Goal: Task Accomplishment & Management: Use online tool/utility

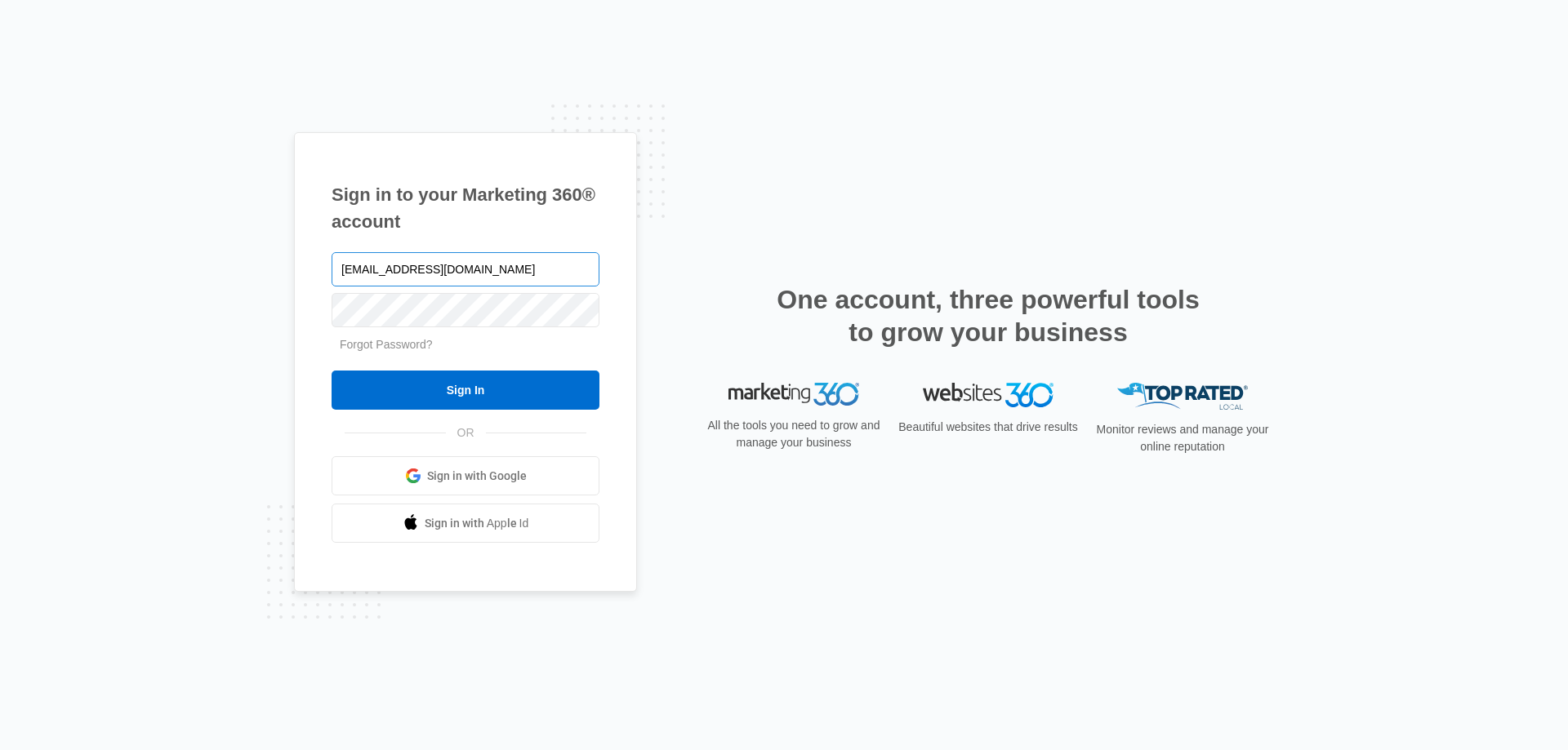
type input "[EMAIL_ADDRESS][DOMAIN_NAME]"
click at [331, 371] on input "Sign In" at bounding box center [465, 390] width 268 height 39
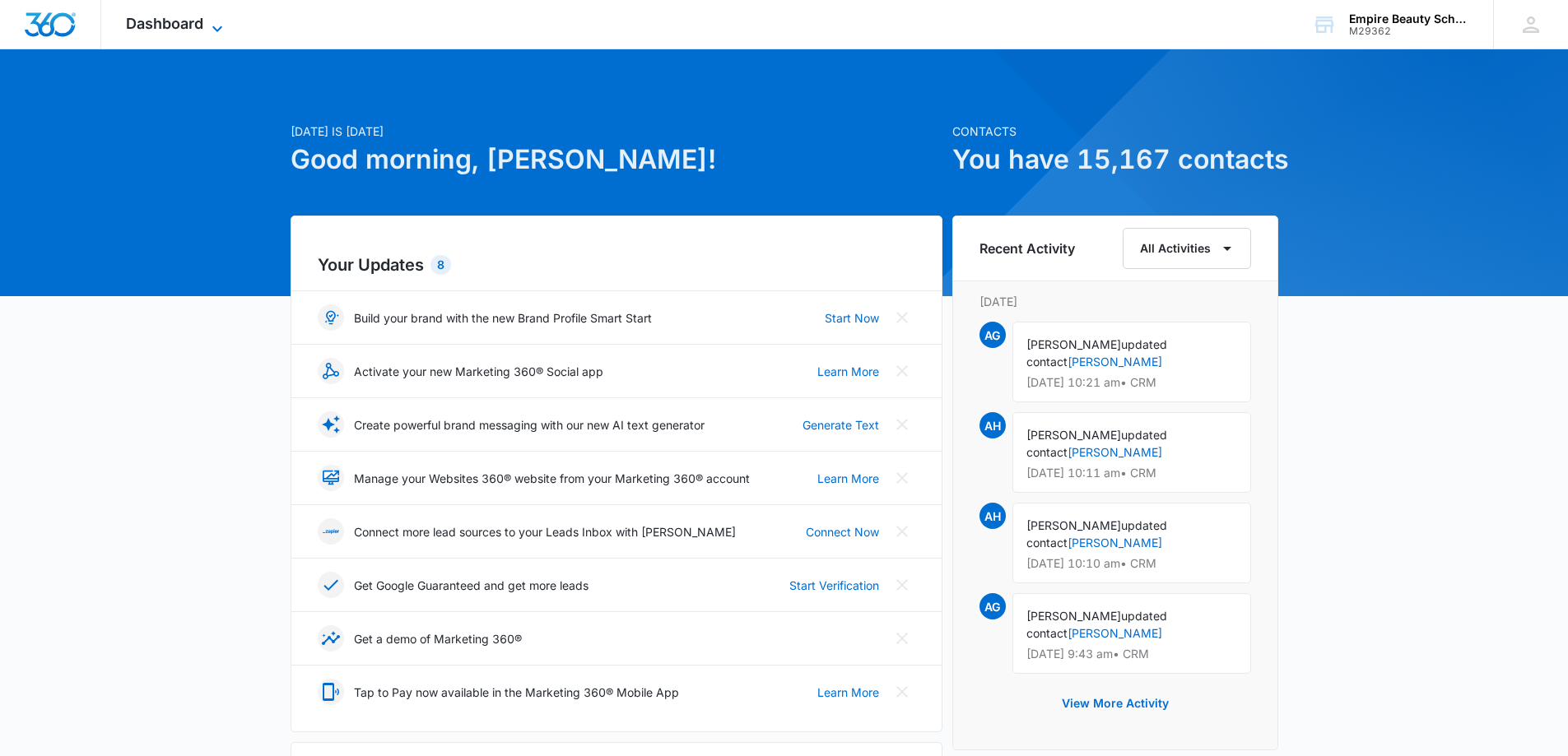
click at [163, 17] on span "Dashboard" at bounding box center [164, 23] width 78 height 17
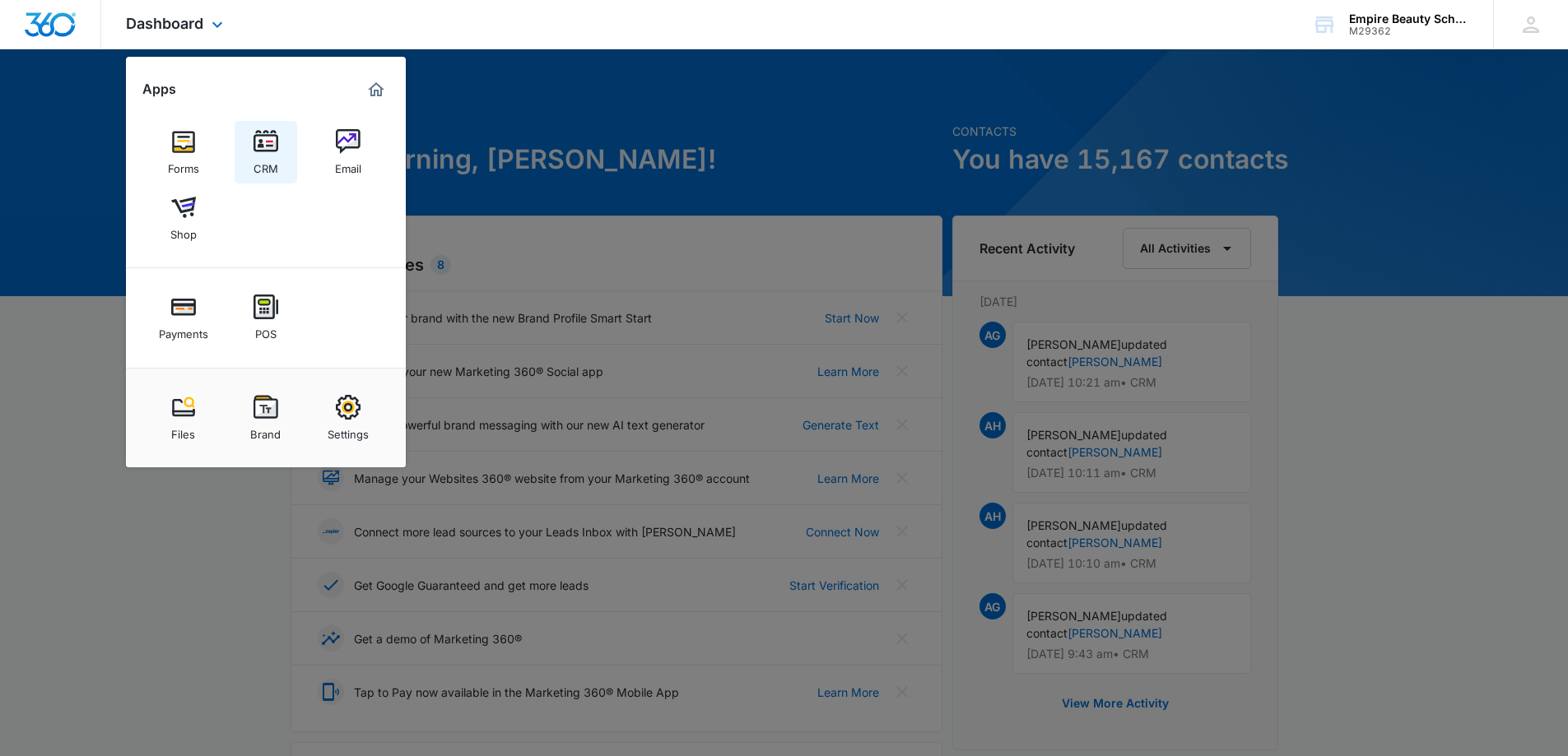
click at [277, 140] on img at bounding box center [266, 141] width 25 height 25
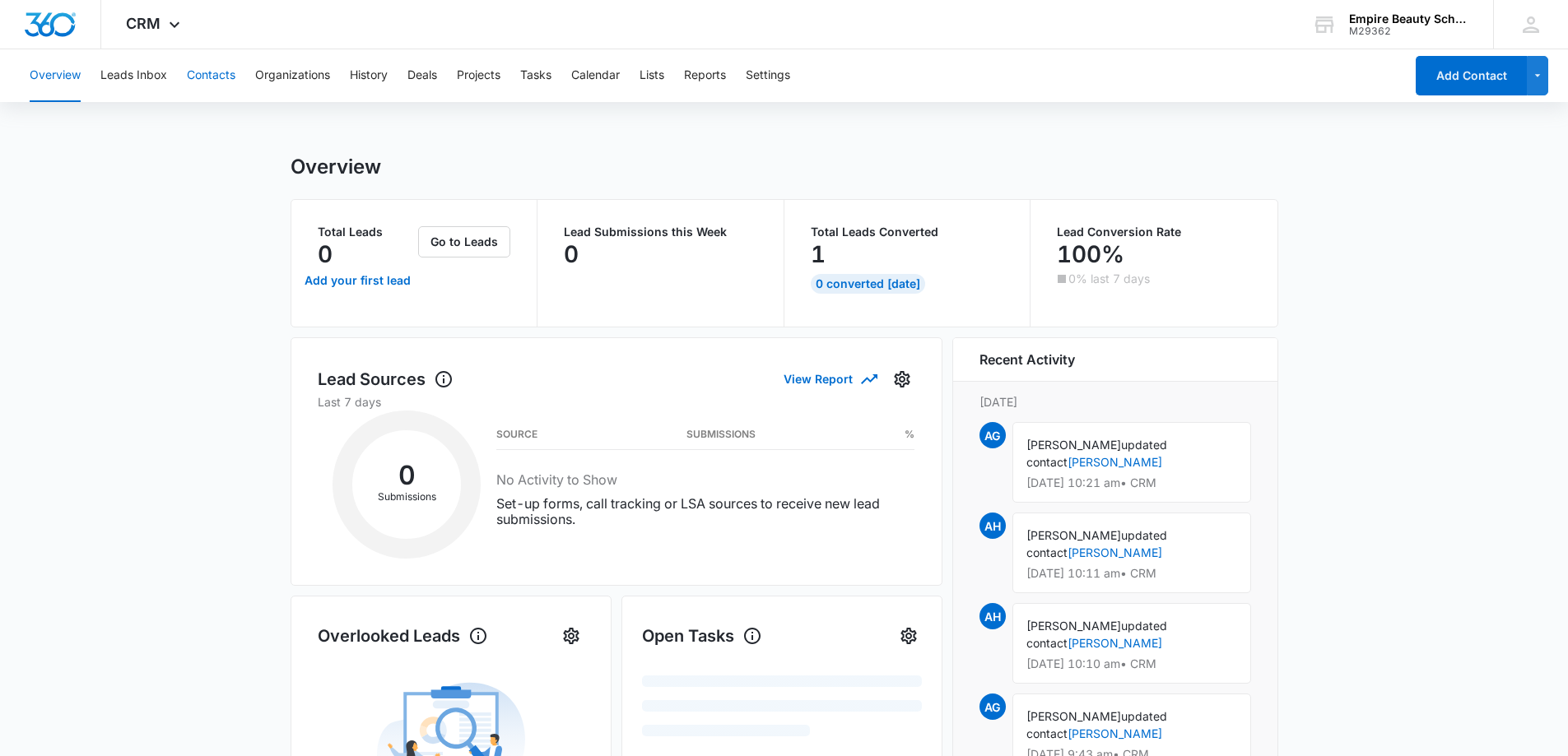
click at [221, 72] on button "Contacts" at bounding box center [210, 76] width 49 height 53
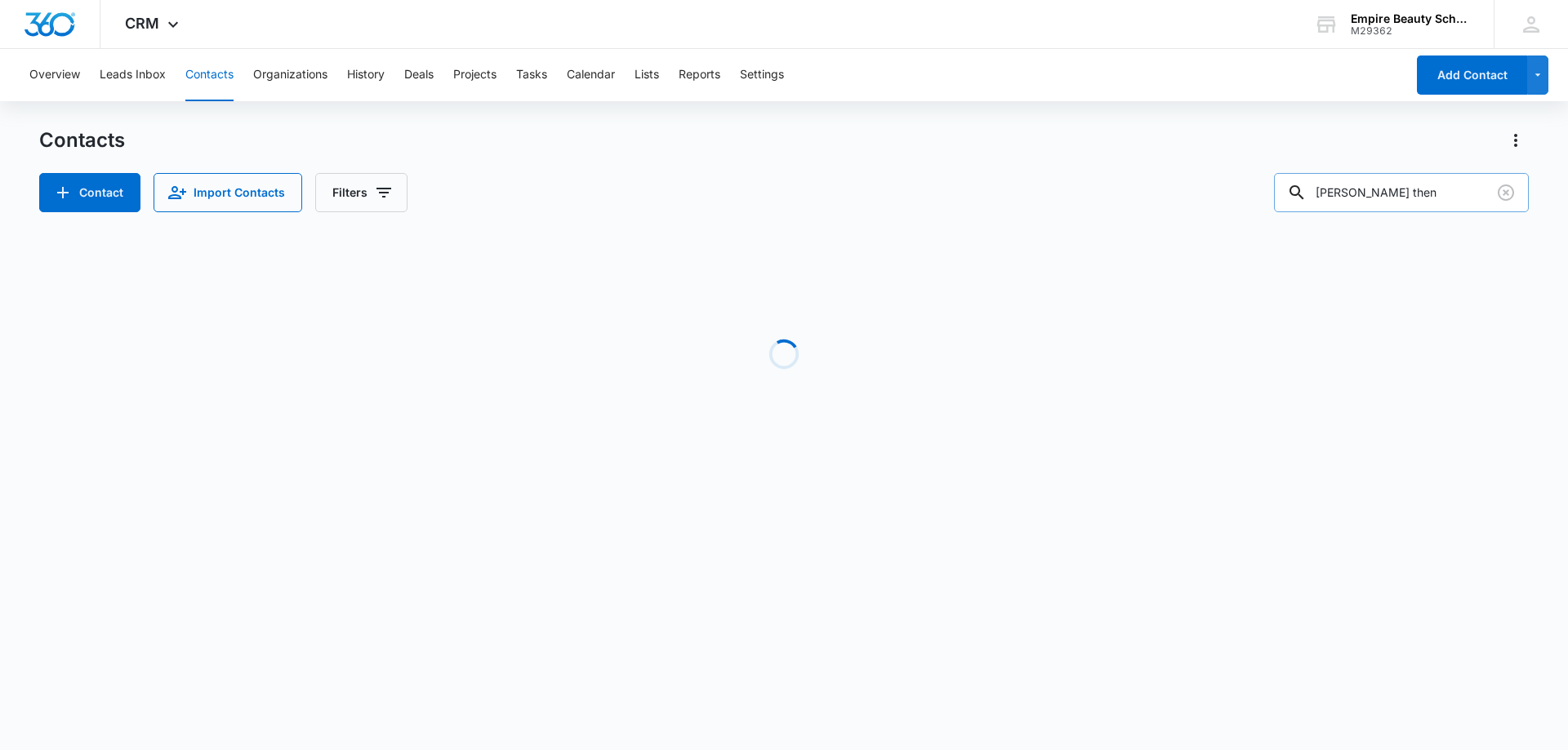
drag, startPoint x: 1410, startPoint y: 193, endPoint x: 1396, endPoint y: 189, distance: 14.6
click at [1409, 193] on input "[PERSON_NAME] then" at bounding box center [1402, 193] width 255 height 39
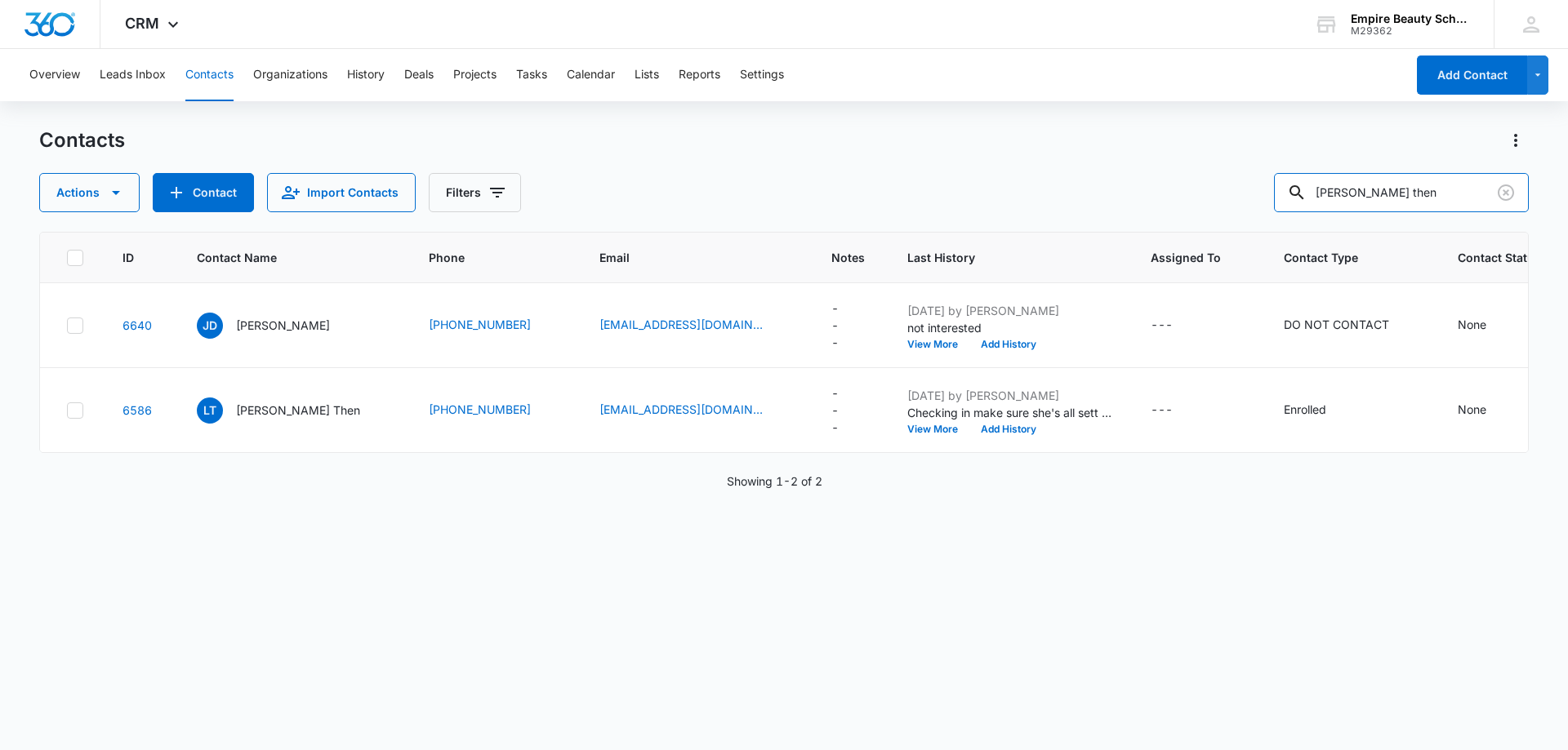
drag, startPoint x: 1396, startPoint y: 189, endPoint x: 1113, endPoint y: 189, distance: 283.0
click at [1128, 188] on div "Actions Contact Import Contacts Filters [PERSON_NAME] then" at bounding box center [783, 193] width 1489 height 39
type input "[PERSON_NAME]"
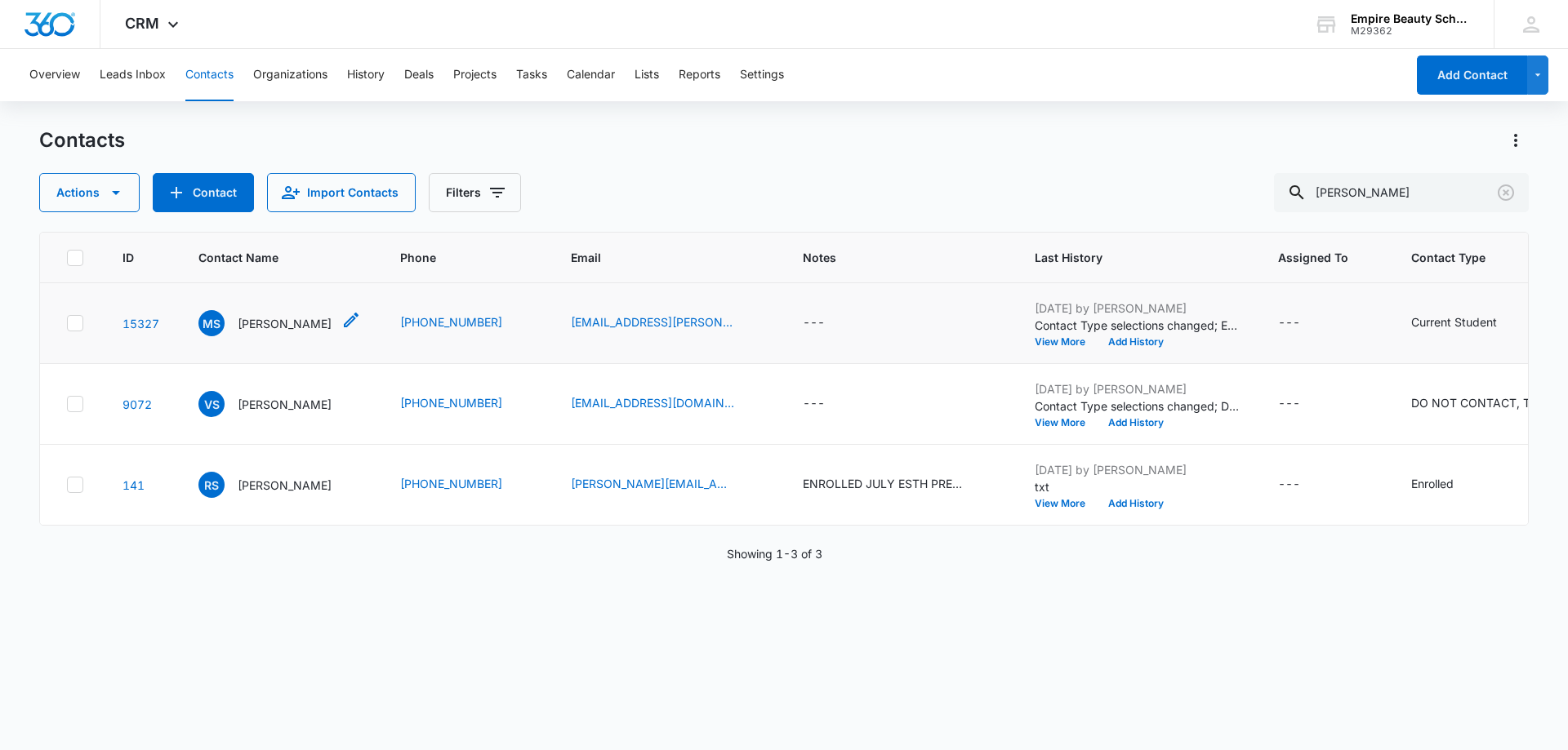
click at [287, 311] on div "[PERSON_NAME] [PERSON_NAME]" at bounding box center [265, 323] width 133 height 26
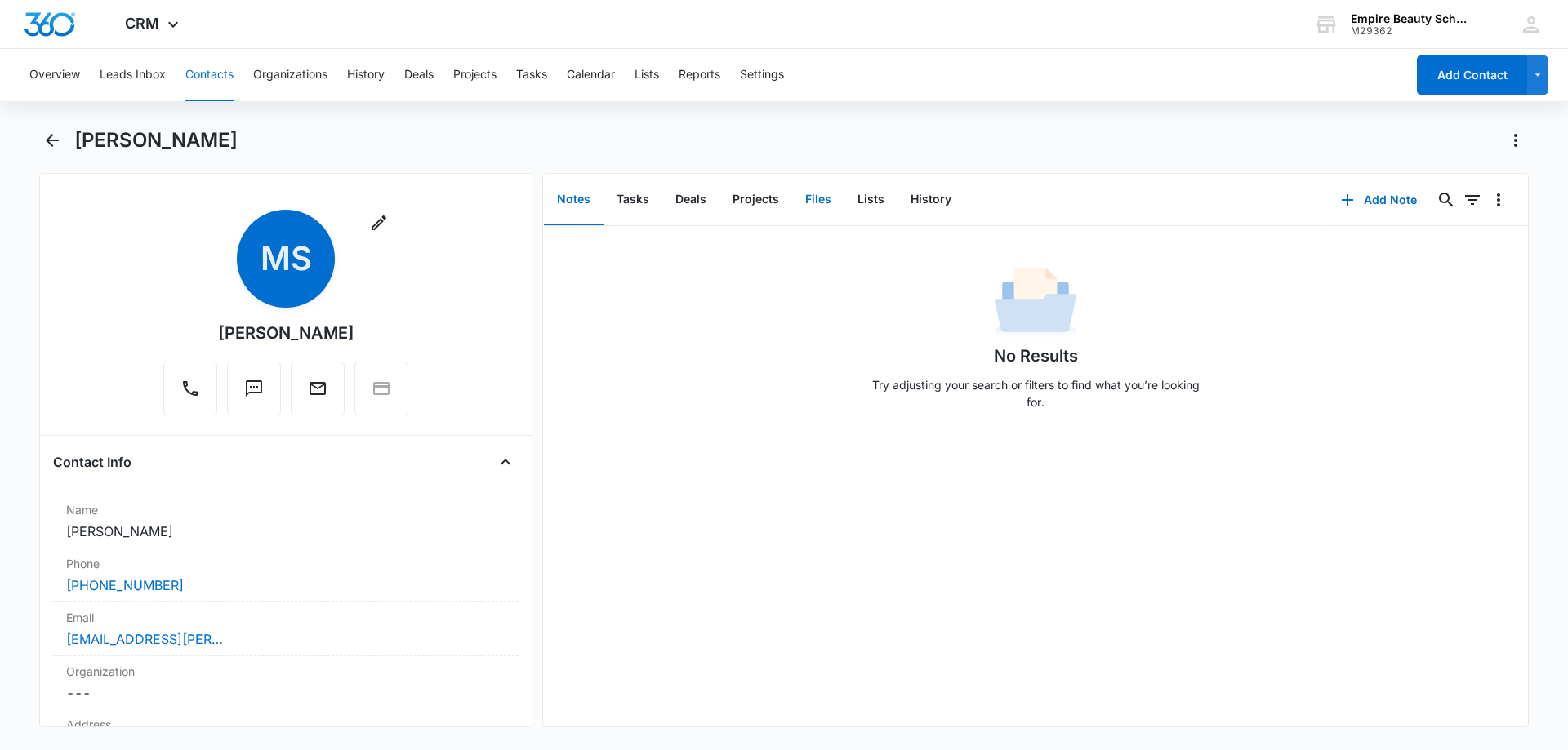
click at [814, 204] on button "Files" at bounding box center [818, 200] width 52 height 51
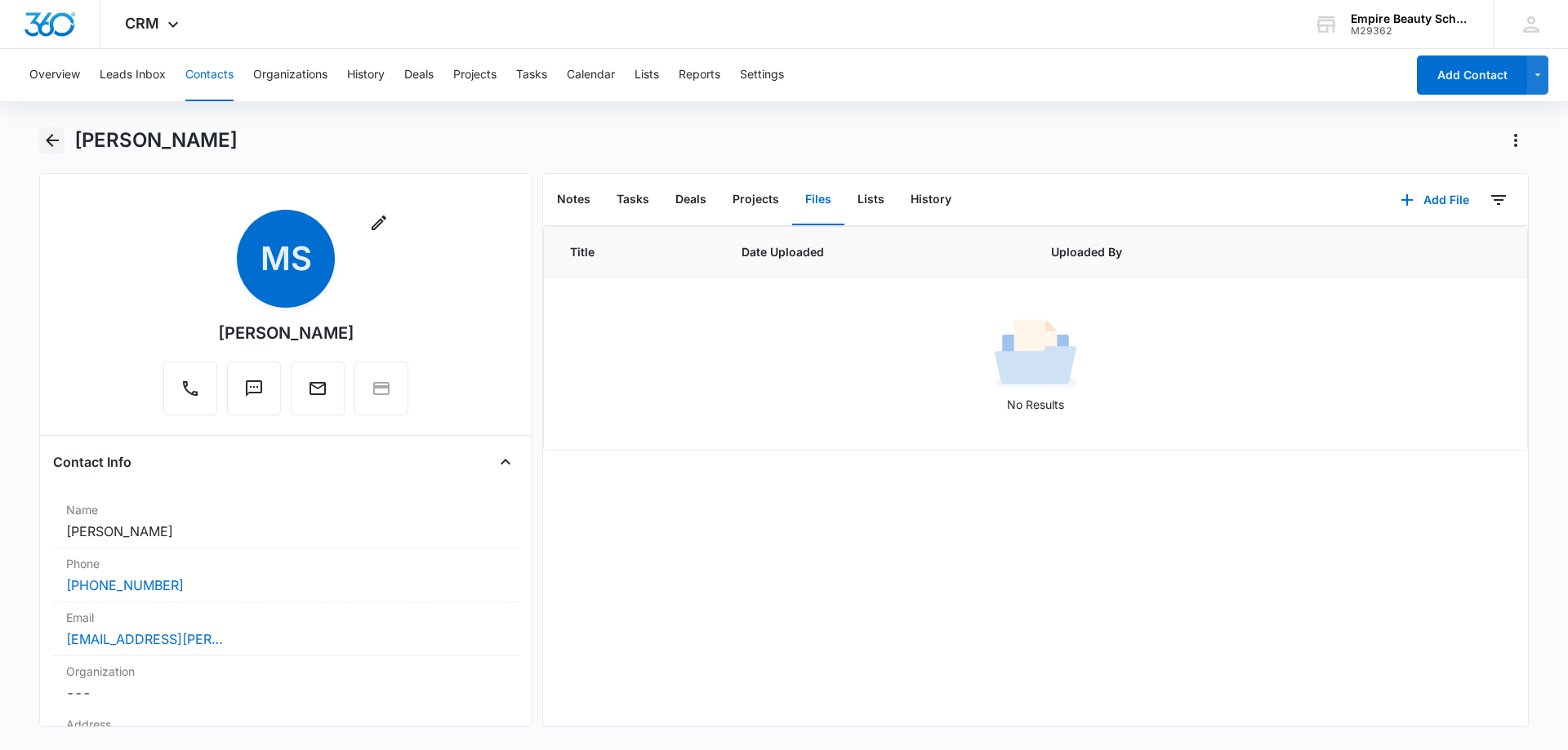
click at [49, 137] on icon "Back" at bounding box center [52, 140] width 13 height 13
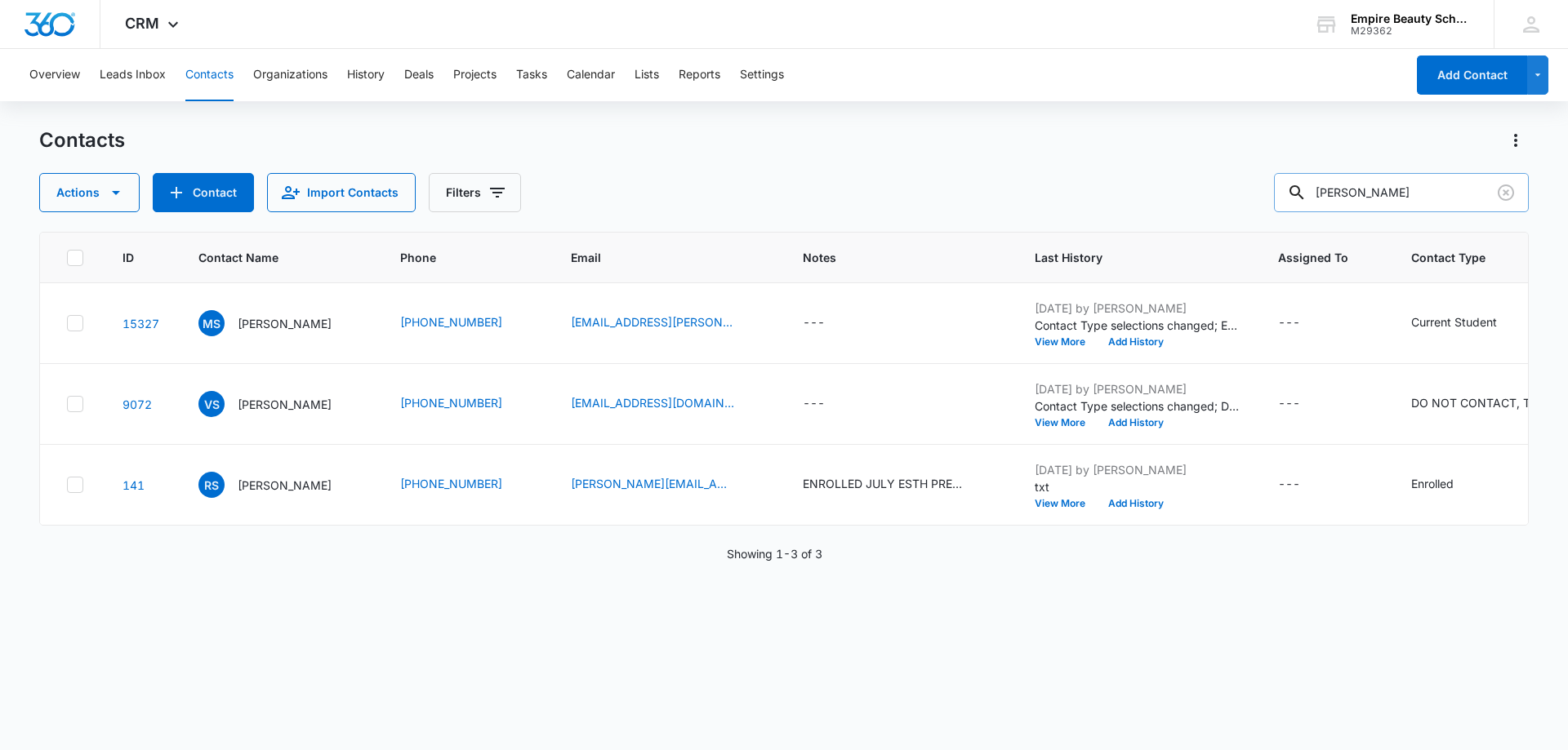
click at [1386, 193] on input "[PERSON_NAME]" at bounding box center [1402, 193] width 255 height 39
type input "wood"
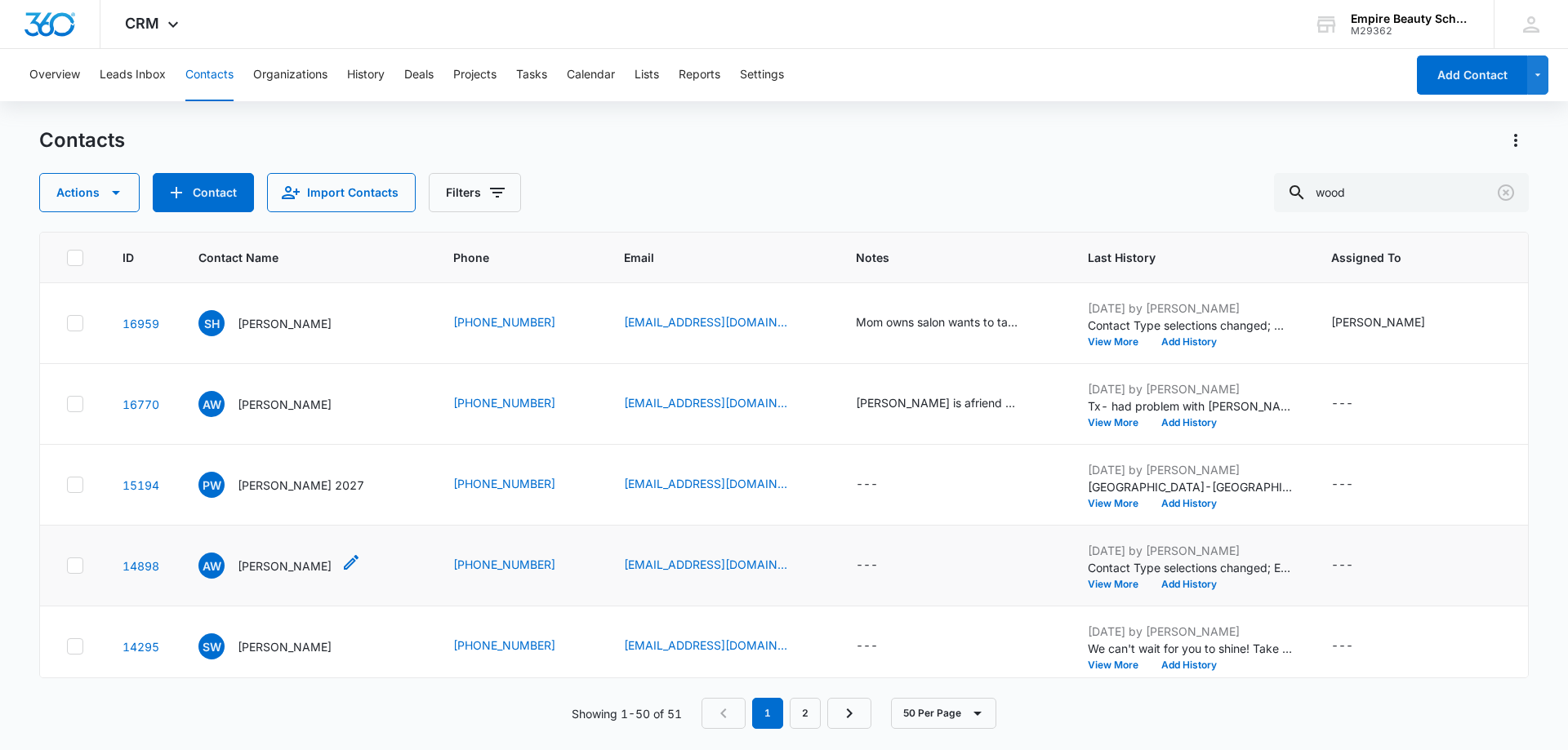
click at [291, 571] on p "[PERSON_NAME]" at bounding box center [284, 566] width 94 height 17
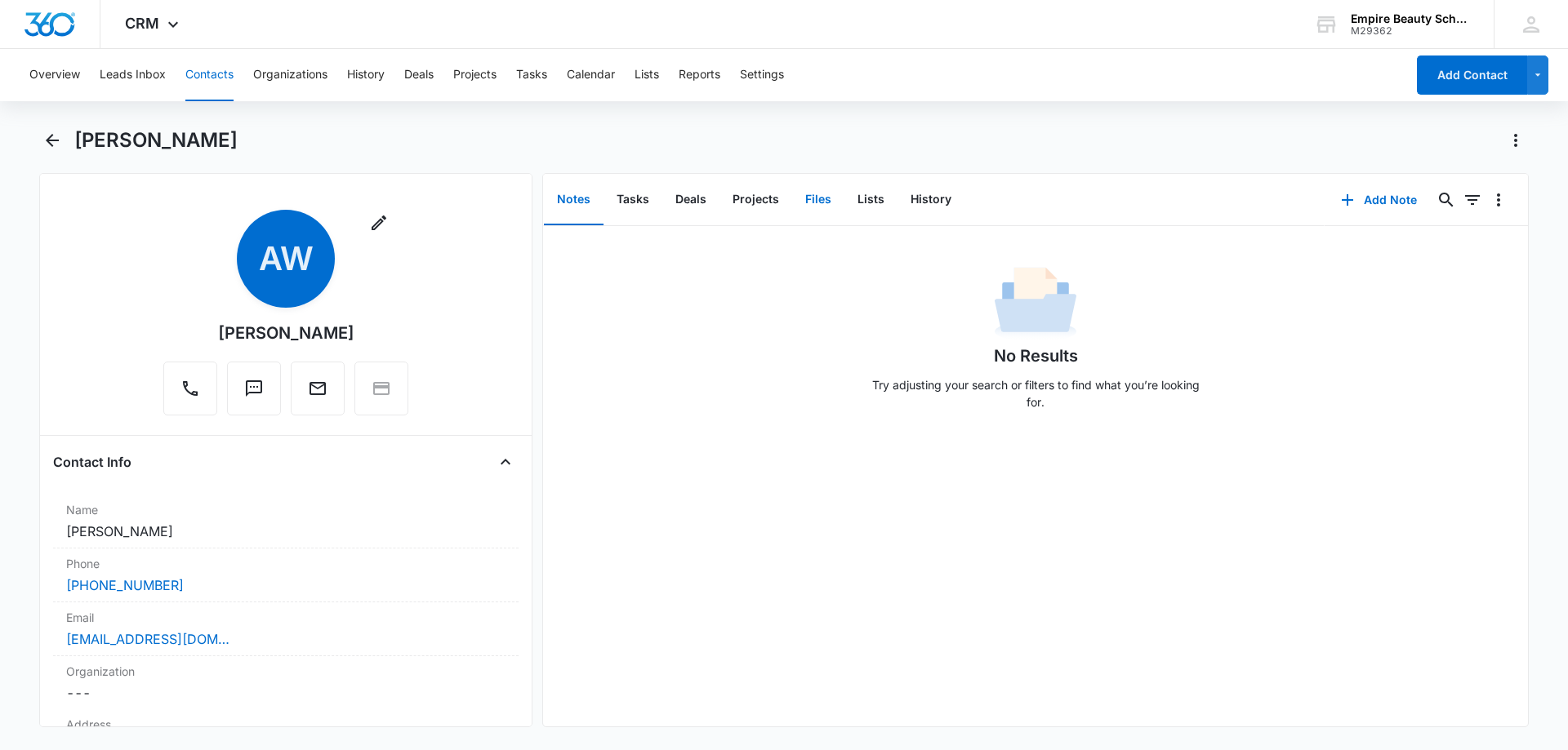
click at [823, 193] on button "Files" at bounding box center [818, 200] width 52 height 51
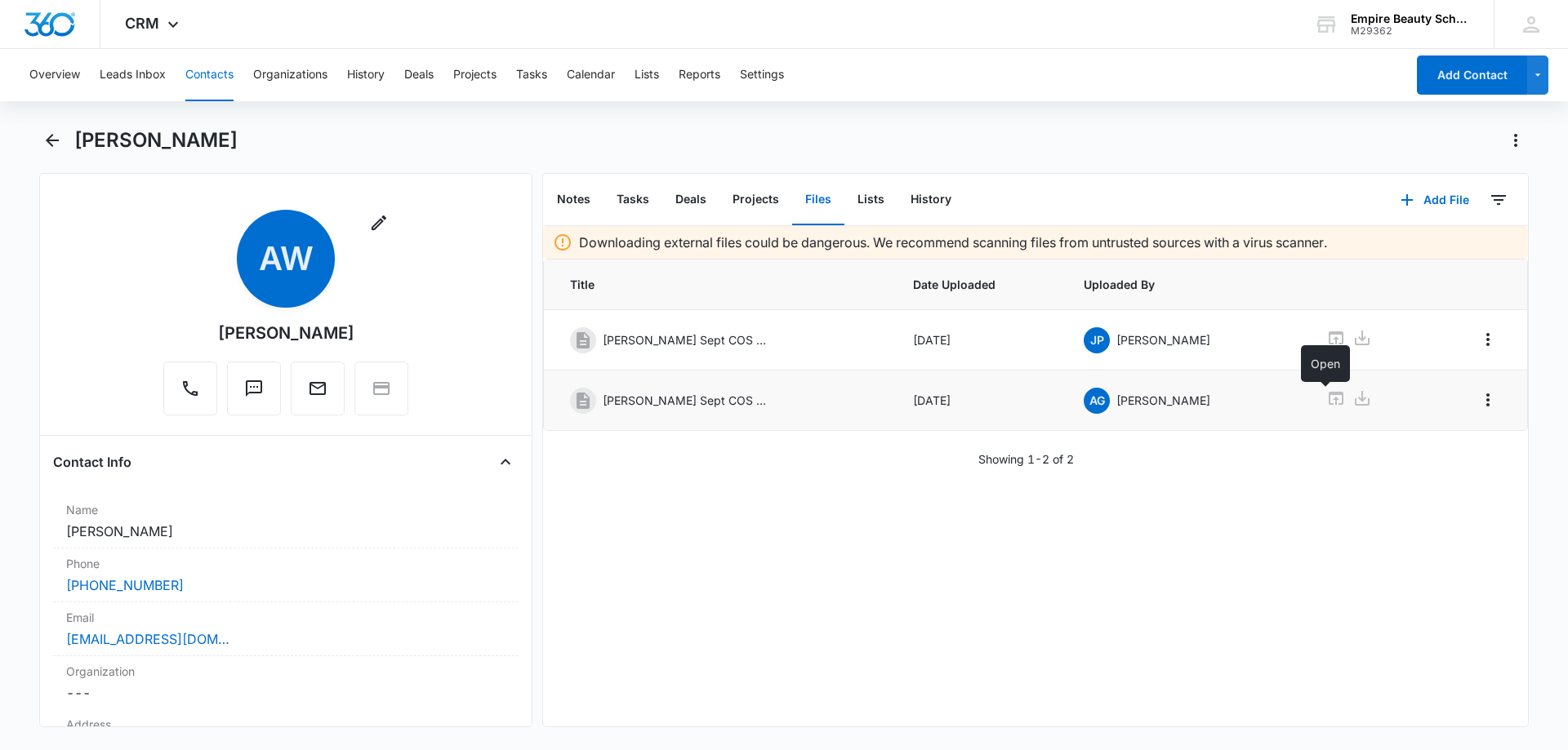
click at [1328, 396] on icon at bounding box center [1336, 398] width 19 height 19
click at [1330, 396] on icon at bounding box center [1336, 398] width 19 height 19
click at [57, 138] on icon "Back" at bounding box center [52, 140] width 19 height 19
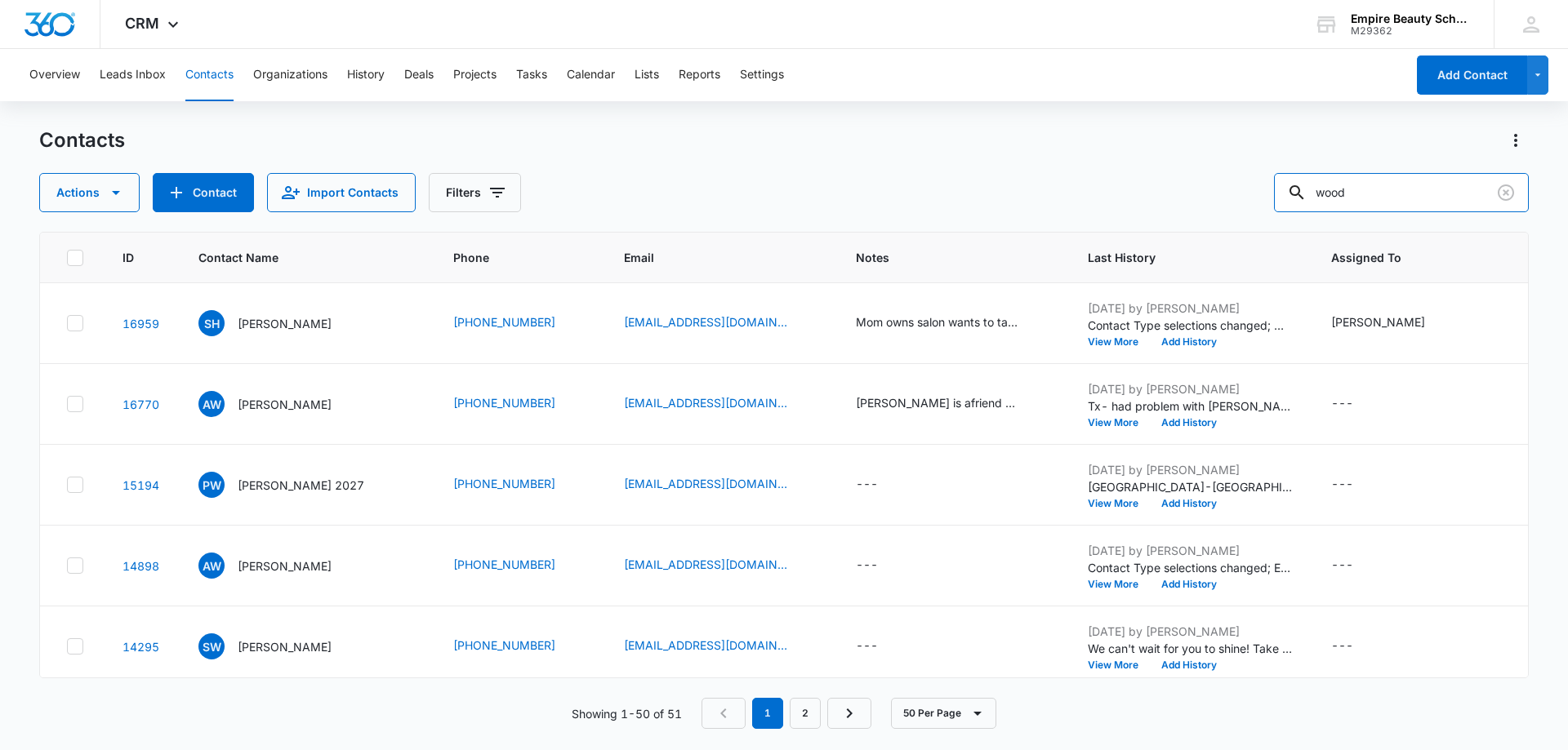
drag, startPoint x: 1352, startPoint y: 188, endPoint x: 1231, endPoint y: 188, distance: 121.0
click at [1260, 188] on div "Actions Contact Import Contacts Filters wood" at bounding box center [783, 193] width 1489 height 39
type input "[PERSON_NAME]"
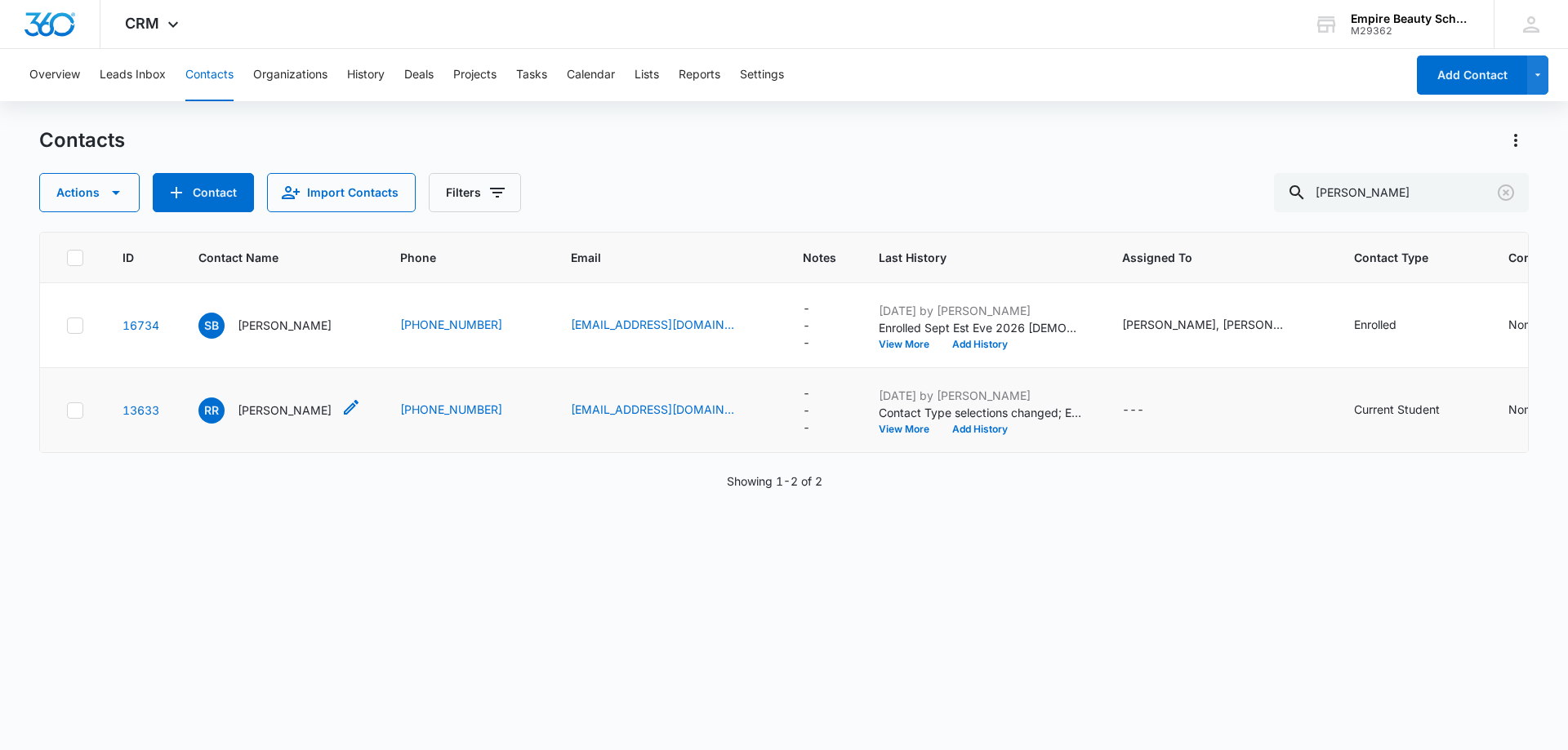
click at [290, 411] on p "[PERSON_NAME]" at bounding box center [284, 410] width 94 height 17
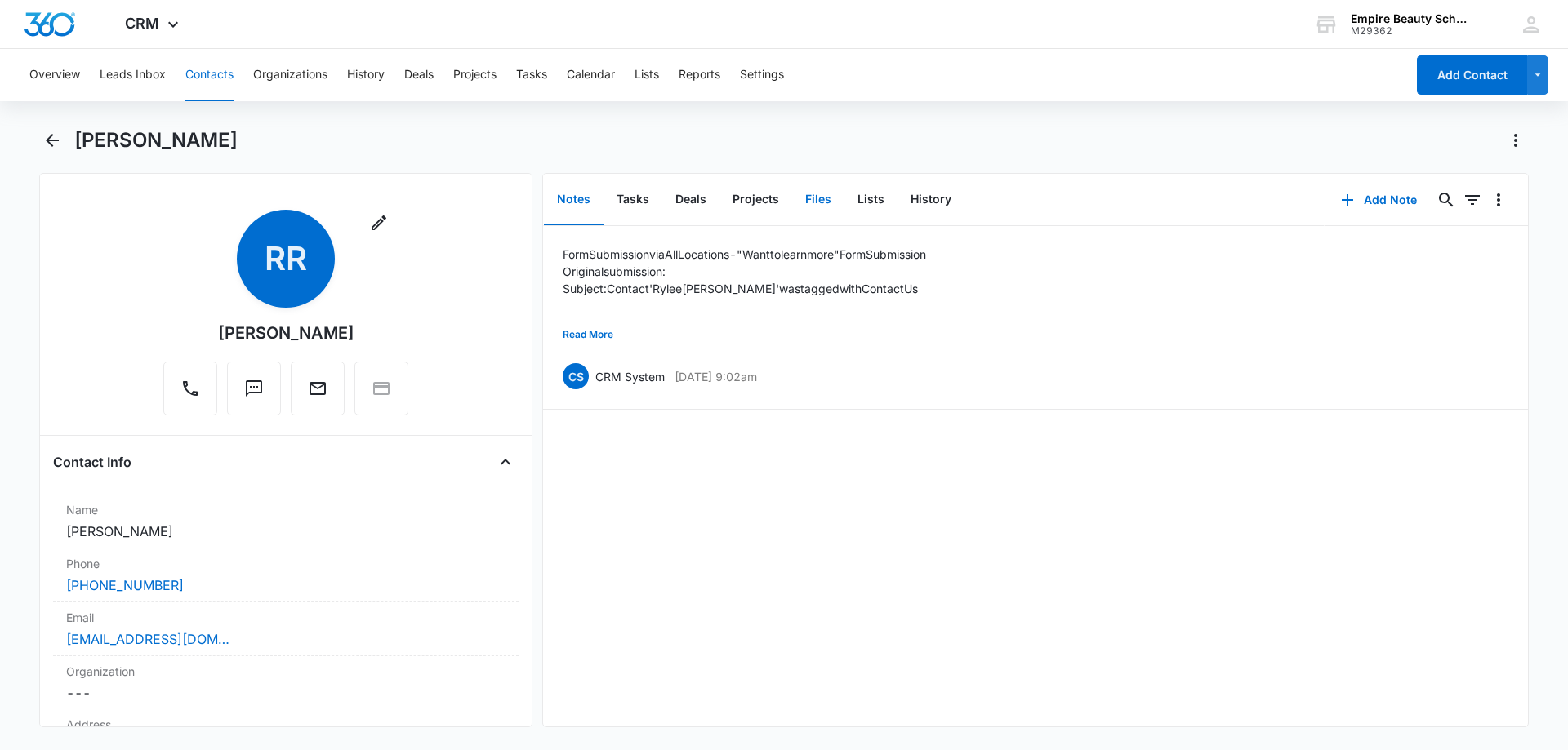
click at [816, 203] on button "Files" at bounding box center [818, 200] width 52 height 51
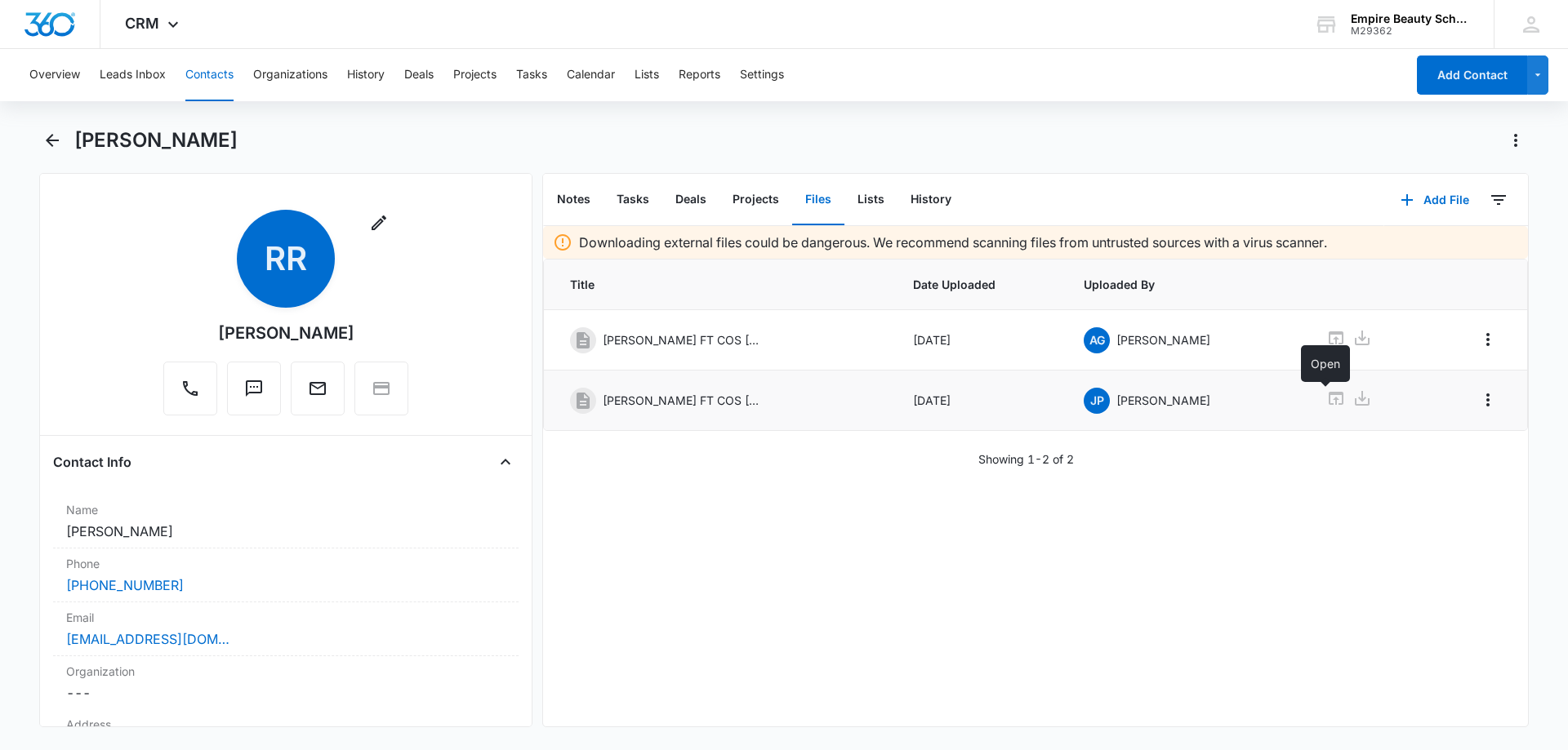
click at [1328, 399] on icon at bounding box center [1336, 398] width 19 height 19
